Goal: Task Accomplishment & Management: Manage account settings

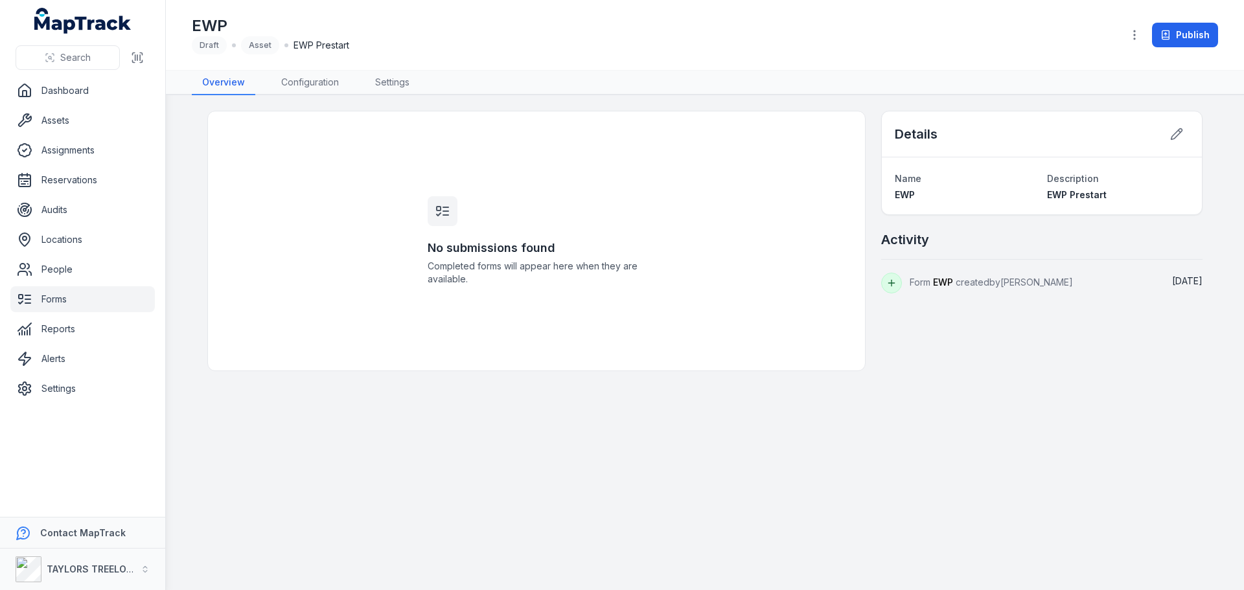
click at [47, 301] on link "Forms" at bounding box center [82, 299] width 145 height 26
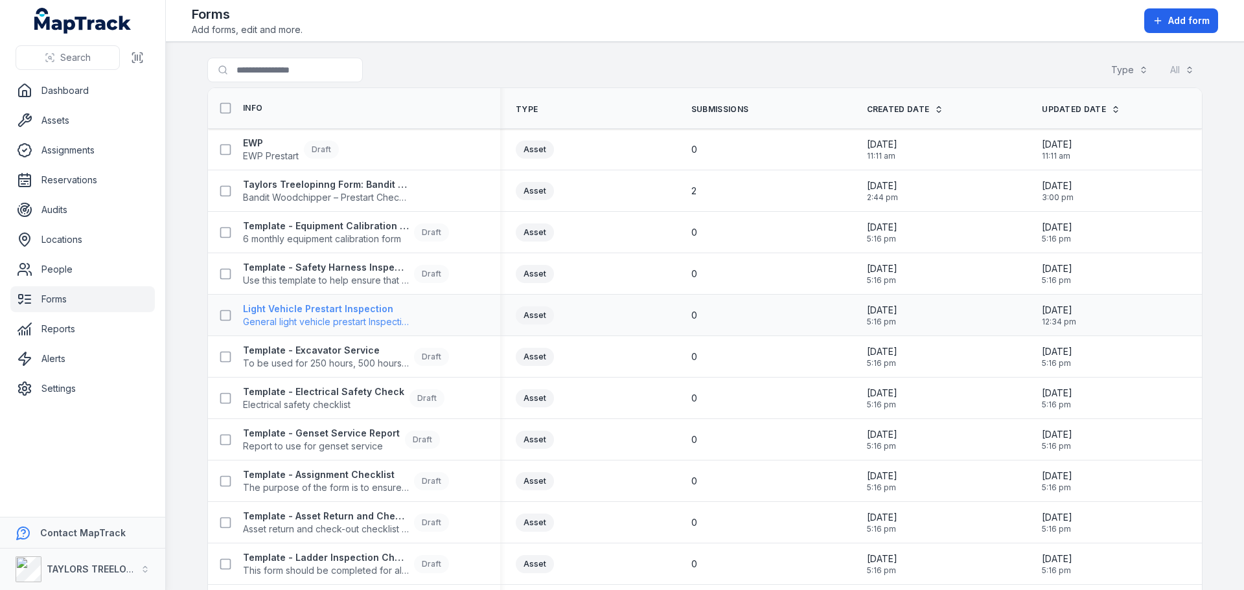
click at [338, 318] on span "General light vehicle prestart Inspection form" at bounding box center [326, 322] width 166 height 13
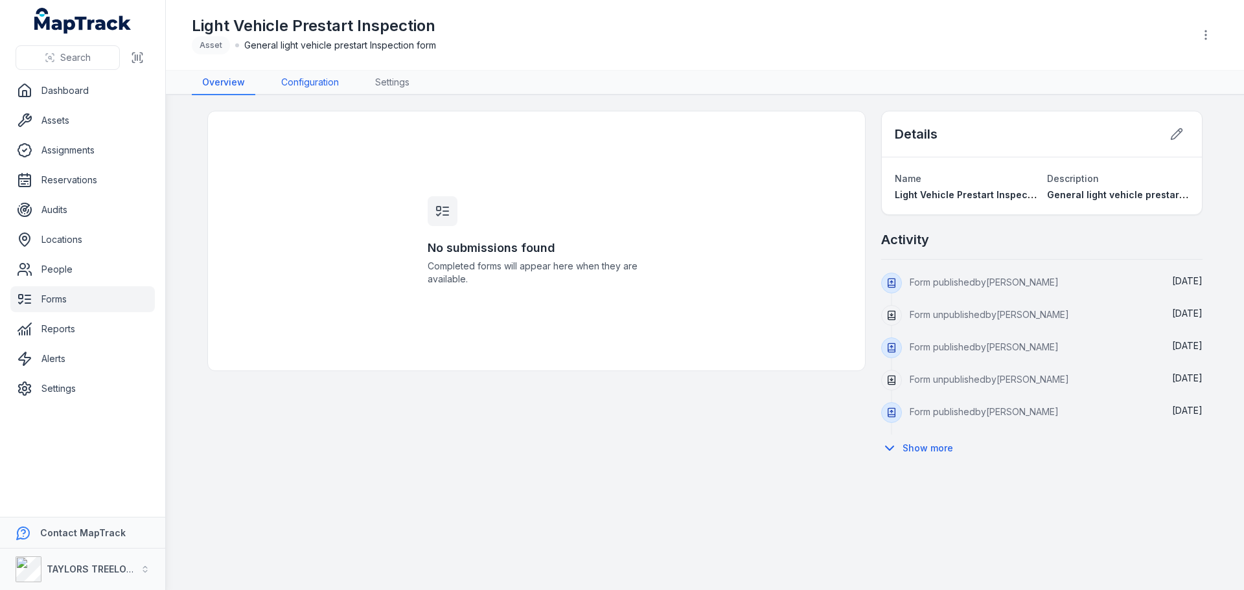
click at [306, 84] on link "Configuration" at bounding box center [310, 83] width 78 height 25
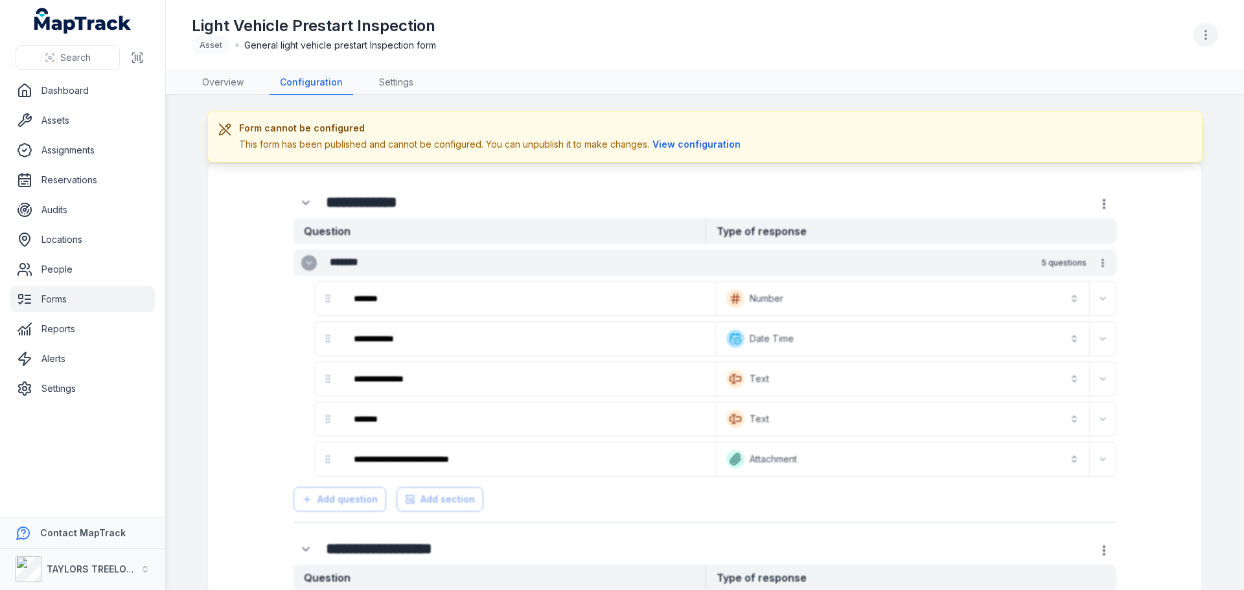
click at [1202, 35] on icon "button" at bounding box center [1206, 35] width 13 height 13
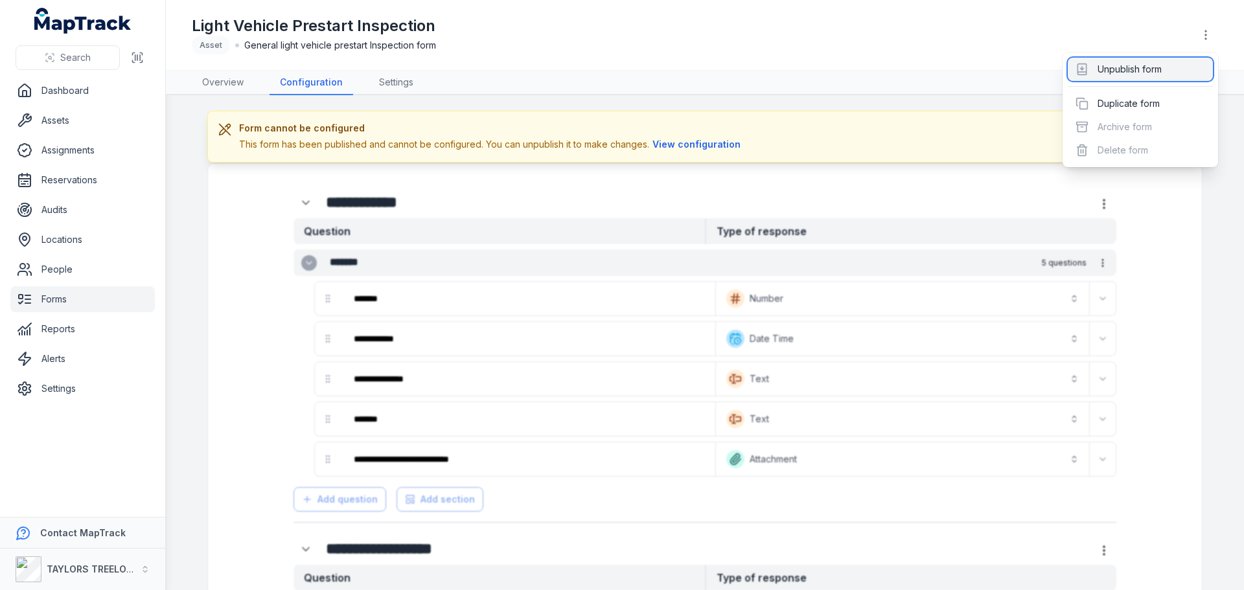
click at [1128, 68] on div "Unpublish form" at bounding box center [1140, 69] width 145 height 23
